Goal: Task Accomplishment & Management: Complete application form

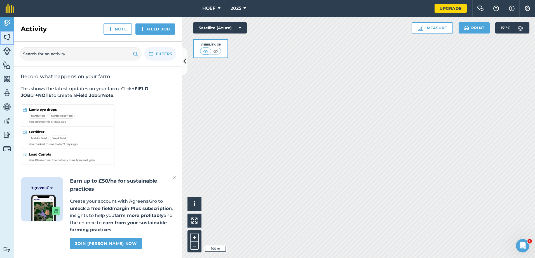
click at [4, 36] on img at bounding box center [7, 37] width 8 height 8
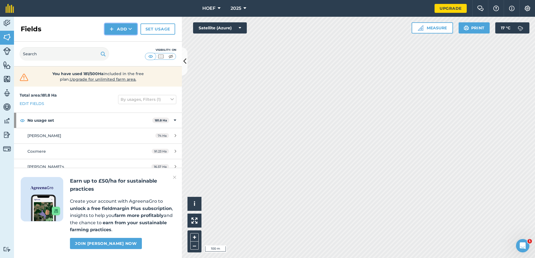
click at [114, 27] on button "Add" at bounding box center [121, 28] width 32 height 11
click at [121, 41] on link "Draw" at bounding box center [120, 42] width 31 height 12
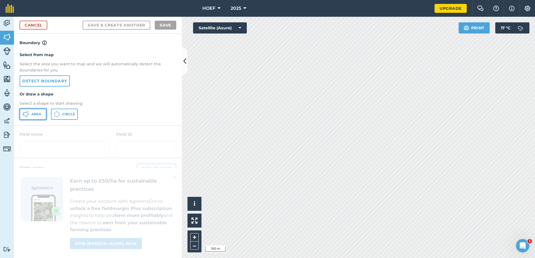
click at [34, 116] on span "Area" at bounding box center [36, 114] width 10 height 4
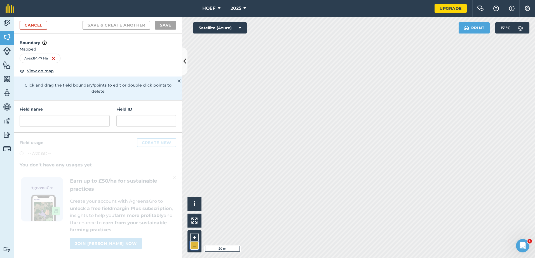
click at [192, 246] on button "–" at bounding box center [194, 246] width 8 height 8
click at [197, 246] on button "–" at bounding box center [194, 246] width 8 height 8
click at [43, 115] on input "text" at bounding box center [65, 121] width 90 height 12
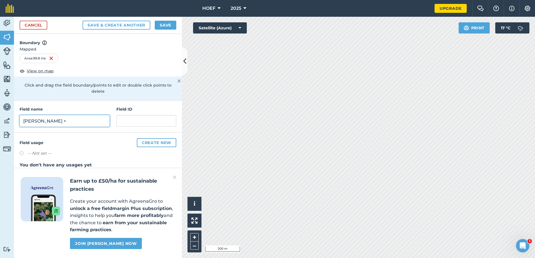
type input "[PERSON_NAME] +"
click at [160, 25] on button "Save" at bounding box center [166, 25] width 22 height 9
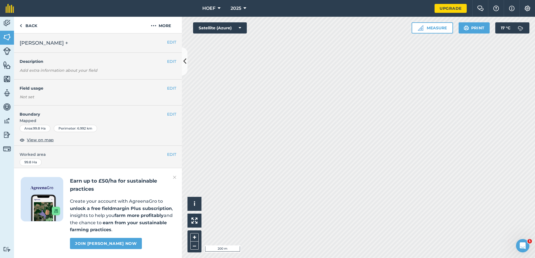
click at [194, 251] on div "+ –" at bounding box center [194, 242] width 14 height 22
click at [194, 246] on button "–" at bounding box center [194, 246] width 8 height 8
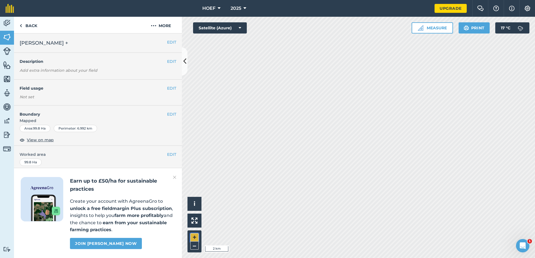
click at [195, 236] on button "+" at bounding box center [194, 238] width 8 height 8
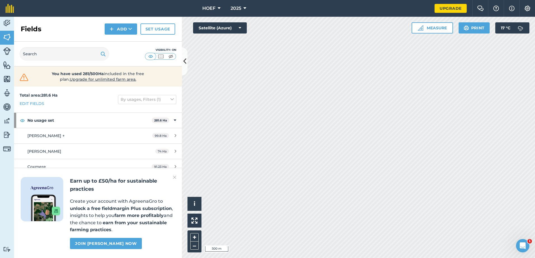
click at [172, 177] on div "Earn up to £50/ha for sustainable practices Create your account with AgreenaGro…" at bounding box center [98, 213] width 168 height 90
click at [175, 178] on img at bounding box center [174, 177] width 3 height 7
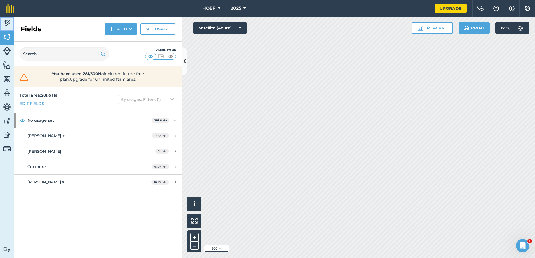
click at [8, 25] on img at bounding box center [7, 23] width 8 height 8
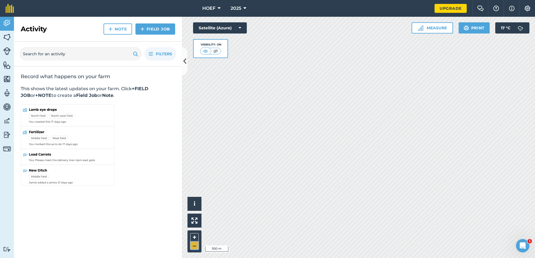
click at [196, 246] on button "–" at bounding box center [194, 246] width 8 height 8
click at [194, 236] on button "+" at bounding box center [194, 238] width 8 height 8
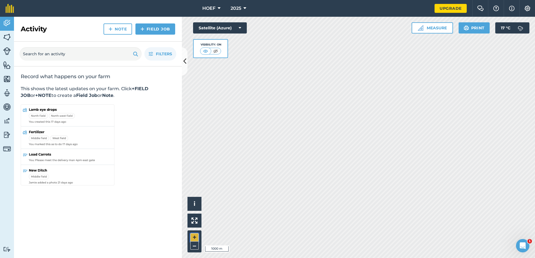
click at [194, 236] on button "+" at bounding box center [194, 238] width 8 height 8
click at [7, 23] on img at bounding box center [7, 23] width 8 height 8
click at [6, 38] on img at bounding box center [7, 37] width 8 height 8
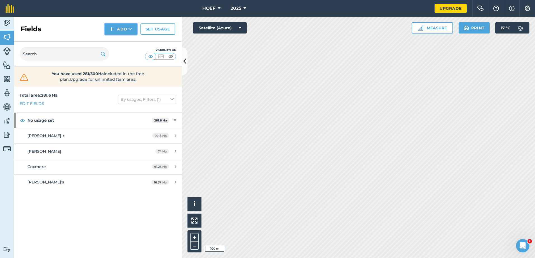
click at [118, 29] on button "Add" at bounding box center [121, 28] width 32 height 11
click at [123, 41] on link "Draw" at bounding box center [120, 42] width 31 height 12
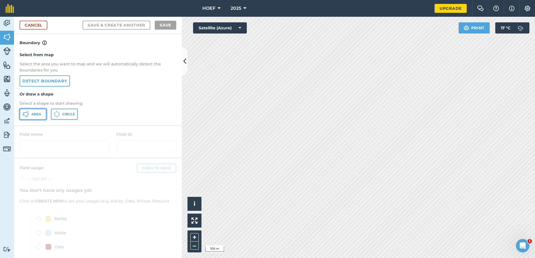
click at [34, 118] on button "Area" at bounding box center [33, 114] width 27 height 11
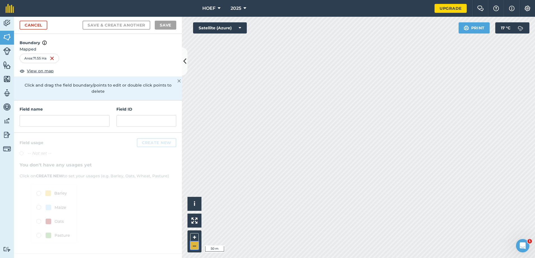
click at [192, 250] on button "–" at bounding box center [194, 246] width 8 height 8
click at [32, 116] on input "text" at bounding box center [65, 121] width 90 height 12
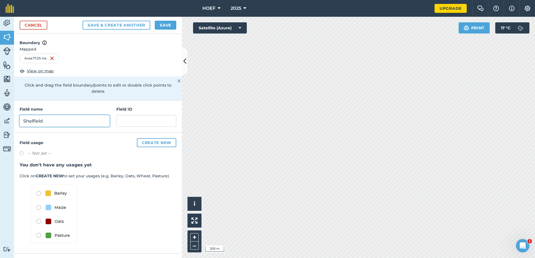
type input "Shelfield"
click at [22, 152] on label at bounding box center [24, 155] width 8 height 6
radio input "true"
click at [162, 25] on button "Save" at bounding box center [166, 25] width 22 height 9
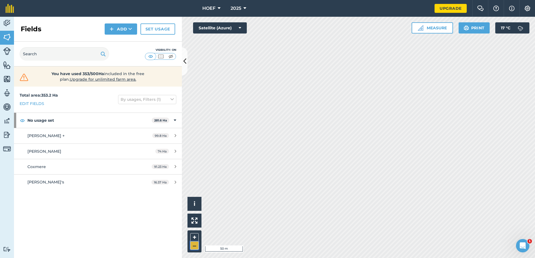
click at [194, 243] on button "–" at bounding box center [194, 246] width 8 height 8
click at [119, 30] on button "Add" at bounding box center [121, 28] width 32 height 11
click at [119, 42] on link "Draw" at bounding box center [120, 42] width 31 height 12
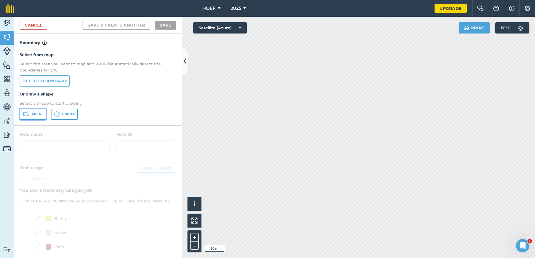
click at [34, 114] on span "Area" at bounding box center [36, 114] width 10 height 4
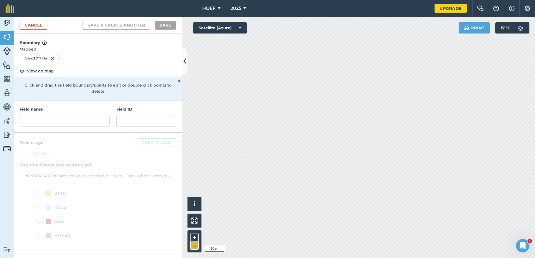
click at [194, 248] on button "–" at bounding box center [194, 246] width 8 height 8
click at [194, 247] on button "–" at bounding box center [194, 246] width 8 height 8
click at [195, 246] on button "–" at bounding box center [194, 246] width 8 height 8
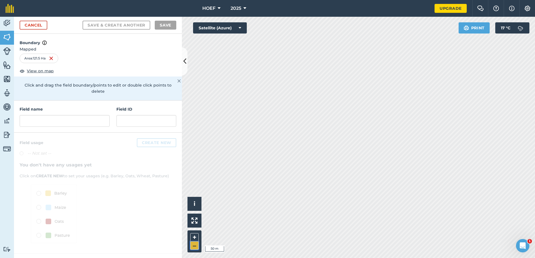
click at [195, 246] on button "–" at bounding box center [194, 246] width 8 height 8
click at [192, 245] on button "–" at bounding box center [194, 246] width 8 height 8
click at [194, 237] on button "+" at bounding box center [194, 238] width 8 height 8
click at [194, 247] on button "–" at bounding box center [194, 246] width 8 height 8
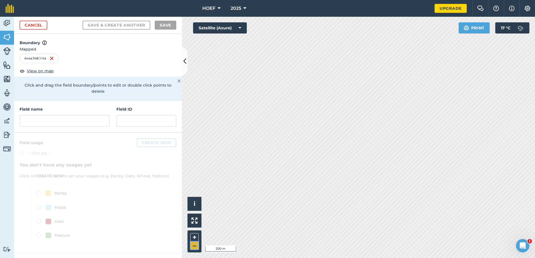
click at [194, 247] on button "–" at bounding box center [194, 246] width 8 height 8
click at [32, 117] on input "text" at bounding box center [65, 121] width 90 height 12
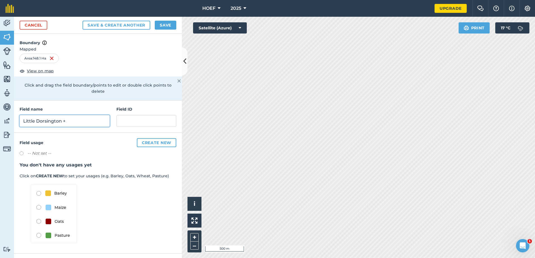
type input "Little Dorsington +"
click at [164, 24] on button "Save" at bounding box center [166, 25] width 22 height 9
